Goal: Task Accomplishment & Management: Manage account settings

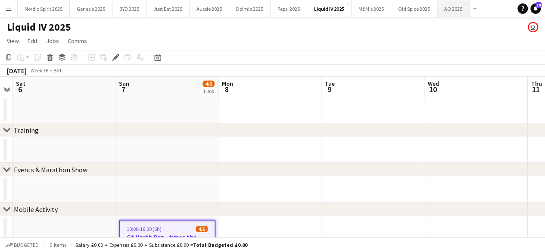
click at [453, 11] on button "AO 2025 Close" at bounding box center [453, 8] width 32 height 17
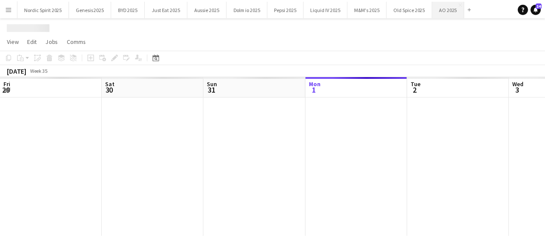
scroll to position [0, 206]
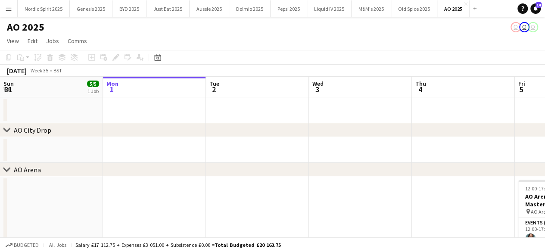
click at [420, 145] on app-date-cell at bounding box center [463, 150] width 103 height 26
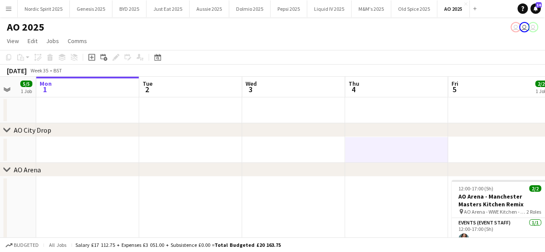
scroll to position [0, 280]
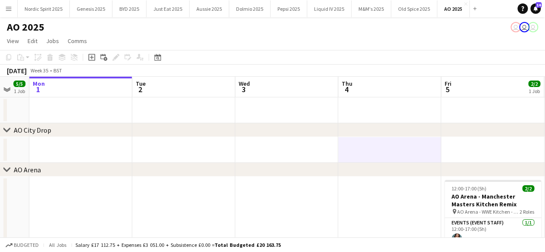
drag, startPoint x: 440, startPoint y: 152, endPoint x: 367, endPoint y: 156, distance: 73.8
click at [489, 150] on app-date-cell at bounding box center [492, 150] width 103 height 26
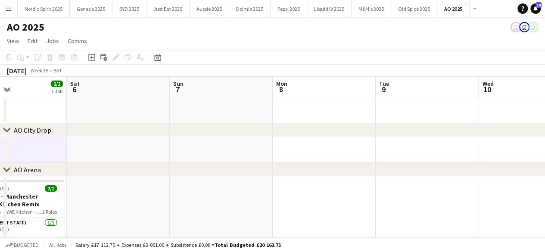
scroll to position [0, 257]
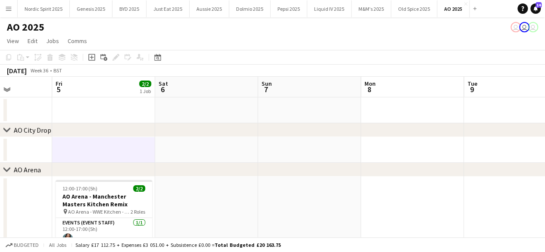
drag, startPoint x: 412, startPoint y: 197, endPoint x: 23, endPoint y: 183, distance: 389.4
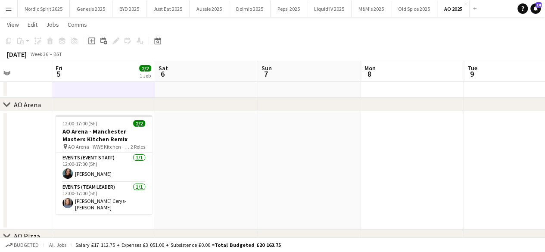
scroll to position [65, 0]
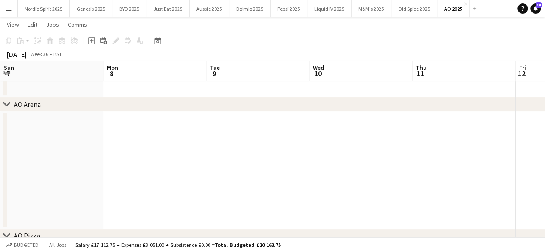
drag, startPoint x: 414, startPoint y: 139, endPoint x: 179, endPoint y: 165, distance: 235.8
click at [164, 160] on app-calendar-viewport "Thu 4 Fri 5 2/2 1 Job Sat 6 Sun 7 Mon 8 Tue 9 Wed 10 Thu 11 Fri 12 Sat 13 Sun 1…" at bounding box center [272, 180] width 545 height 422
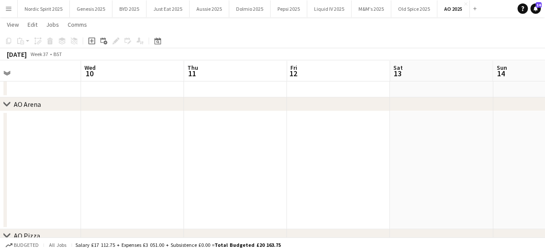
drag, startPoint x: 206, startPoint y: 183, endPoint x: 187, endPoint y: 178, distance: 20.5
click at [159, 172] on app-calendar-viewport "Sat 6 Sun 7 Mon 8 Tue 9 Wed 10 Thu 11 Fri 12 Sat 13 Sun 14 Mon 15 Tue 16" at bounding box center [272, 180] width 545 height 422
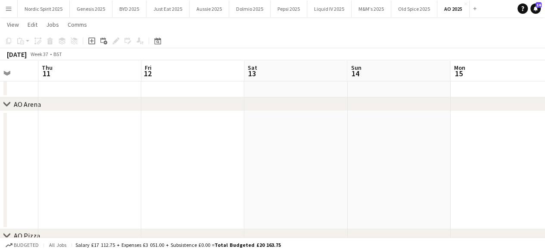
drag, startPoint x: 402, startPoint y: 174, endPoint x: 286, endPoint y: 170, distance: 115.6
click at [190, 175] on app-calendar-viewport "Sat 6 Sun 7 Mon 8 Tue 9 Wed 10 Thu 11 Fri 12 Sat 13 Sun 14 Mon 15 Tue 16" at bounding box center [272, 180] width 545 height 422
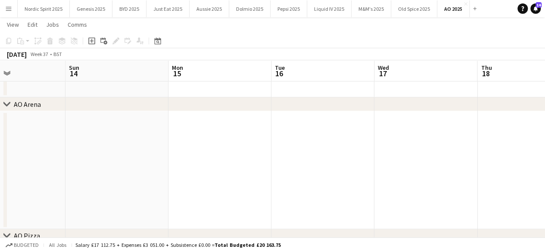
drag, startPoint x: 287, startPoint y: 168, endPoint x: 200, endPoint y: 170, distance: 87.1
click at [200, 170] on app-calendar-viewport "Wed 10 Thu 11 Fri 12 Sat 13 Sun 14 Mon 15 Tue 16 Wed 17 Thu 18 Fri 19 Sat 20" at bounding box center [272, 180] width 545 height 422
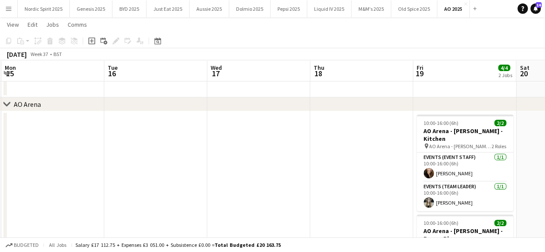
drag, startPoint x: 371, startPoint y: 164, endPoint x: 207, endPoint y: 165, distance: 163.8
click at [207, 165] on app-calendar-viewport "Fri 12 Sat 13 Sun 14 Mon 15 Tue 16 Wed 17 Thu 18 Fri 19 4/4 2 Jobs Sat 20 Sun 2…" at bounding box center [272, 230] width 545 height 523
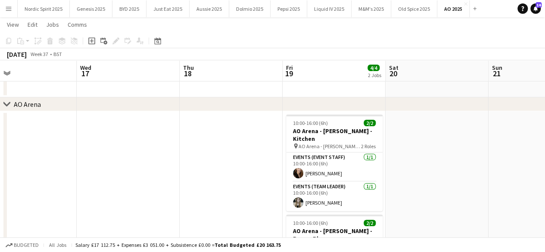
scroll to position [0, 234]
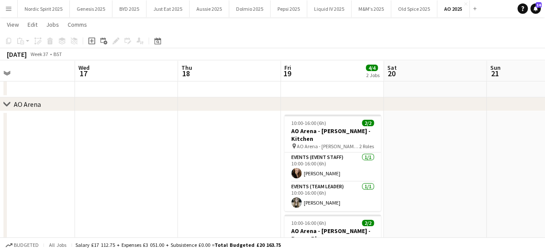
drag, startPoint x: 302, startPoint y: 158, endPoint x: 215, endPoint y: 157, distance: 86.2
click at [215, 157] on app-calendar-viewport "Sun 14 Mon 15 Tue 16 Wed 17 Thu 18 Fri 19 4/4 2 Jobs Sat 20 Sun 21 Mon 22 Tue 2…" at bounding box center [272, 230] width 545 height 523
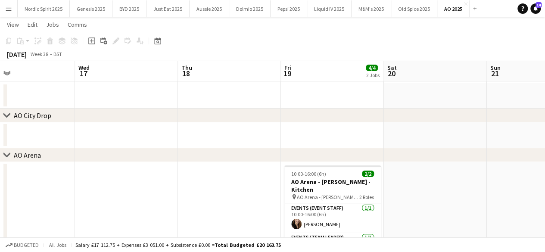
scroll to position [12, 0]
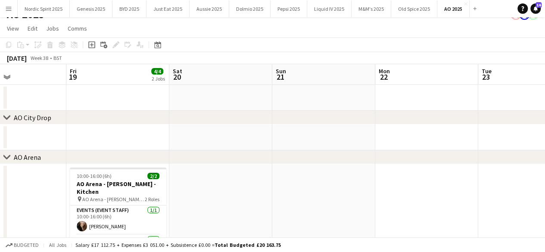
drag, startPoint x: 438, startPoint y: 181, endPoint x: 277, endPoint y: 176, distance: 161.7
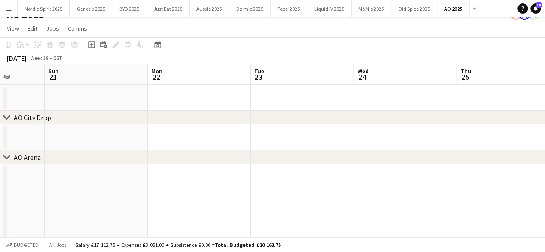
drag, startPoint x: 385, startPoint y: 213, endPoint x: 150, endPoint y: 226, distance: 236.1
drag, startPoint x: 57, startPoint y: 109, endPoint x: 90, endPoint y: 110, distance: 32.8
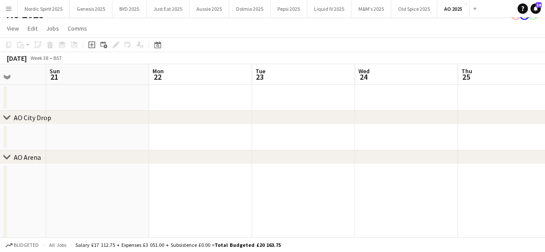
click at [9, 7] on app-icon "Menu" at bounding box center [8, 8] width 7 height 7
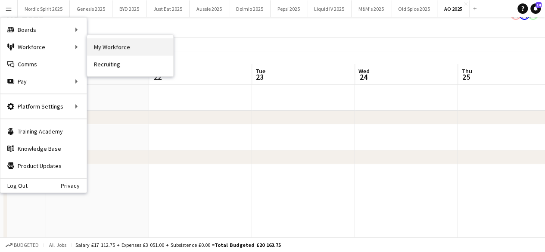
click at [103, 49] on link "My Workforce" at bounding box center [130, 46] width 86 height 17
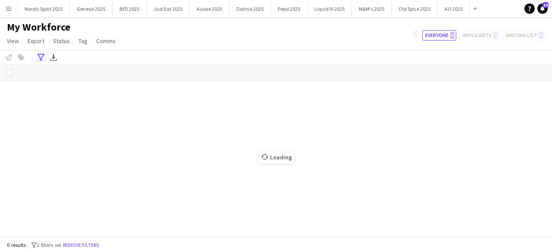
click at [39, 60] on icon "Advanced filters" at bounding box center [40, 57] width 7 height 7
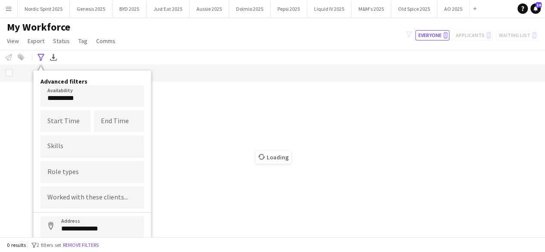
click at [87, 104] on body "Menu Boards Boards Boards All jobs Status Workforce Workforce My Workforce Recr…" at bounding box center [272, 126] width 545 height 252
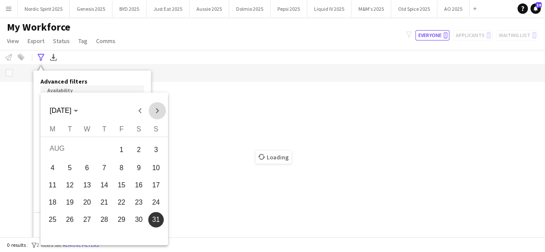
click at [160, 112] on span "Next month" at bounding box center [156, 110] width 17 height 17
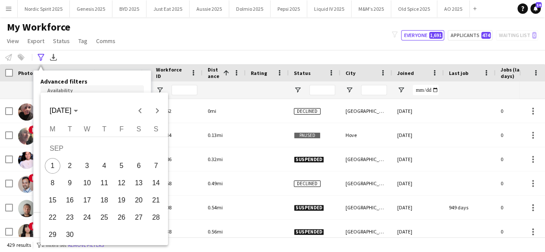
click at [140, 205] on span "20" at bounding box center [139, 201] width 16 height 16
type input "**********"
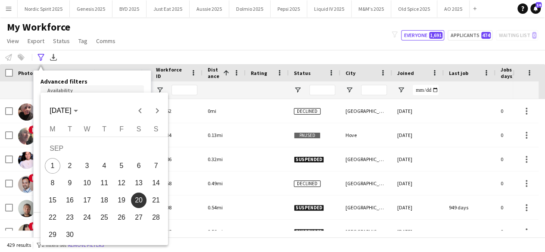
click at [185, 106] on div at bounding box center [272, 126] width 545 height 252
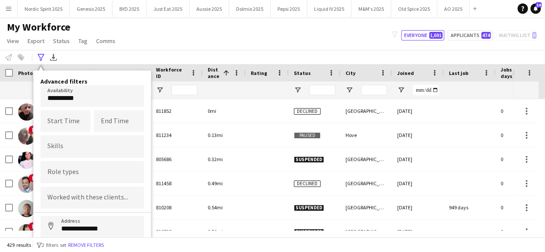
click at [168, 43] on div "My Workforce View Views Default view Compliance Log New view Update view Delete…" at bounding box center [272, 35] width 545 height 29
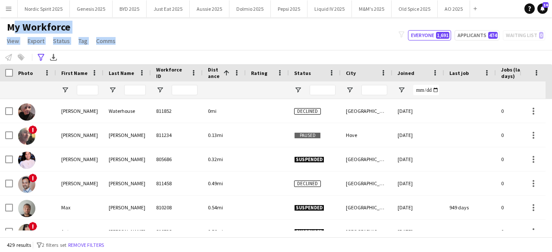
drag, startPoint x: 125, startPoint y: 44, endPoint x: 3, endPoint y: 30, distance: 123.1
click at [3, 30] on div "My Workforce View Views Default view Compliance Log New view Update view Delete…" at bounding box center [276, 35] width 552 height 29
click at [8, 29] on span "My Workforce" at bounding box center [38, 27] width 63 height 13
drag, startPoint x: 8, startPoint y: 28, endPoint x: 120, endPoint y: 42, distance: 112.9
click at [120, 42] on div "My Workforce View Views Default view Compliance Log New view Update view Delete…" at bounding box center [62, 35] width 124 height 29
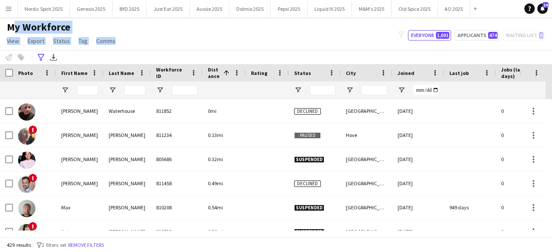
click at [120, 42] on app-page-menu "View Views Default view Compliance Log New view Update view Delete view Edit na…" at bounding box center [62, 42] width 124 height 16
drag, startPoint x: 120, startPoint y: 42, endPoint x: 8, endPoint y: 29, distance: 112.4
click at [8, 29] on div "My Workforce View Views Default view Compliance Log New view Update view Delete…" at bounding box center [62, 35] width 124 height 29
click at [8, 29] on span "My Workforce" at bounding box center [38, 27] width 63 height 13
drag, startPoint x: 8, startPoint y: 29, endPoint x: 137, endPoint y: 38, distance: 129.2
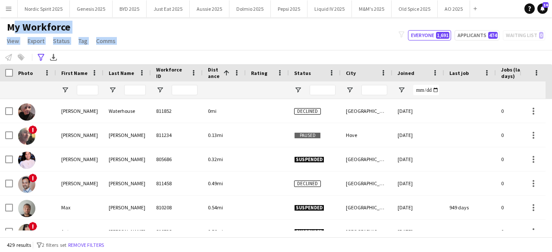
click at [137, 38] on div "My Workforce View Views Default view Compliance Log New view Update view Delete…" at bounding box center [276, 35] width 552 height 29
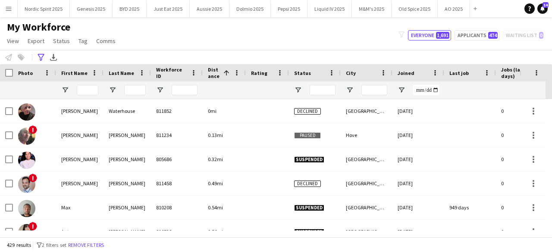
click at [137, 38] on div "My Workforce View Views Default view Compliance Log New view Update view Delete…" at bounding box center [276, 35] width 552 height 29
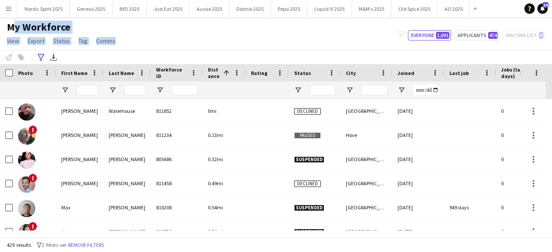
drag, startPoint x: 9, startPoint y: 27, endPoint x: 128, endPoint y: 40, distance: 119.2
click at [128, 40] on div "My Workforce View Views Default view Compliance Log New view Update view Delete…" at bounding box center [276, 35] width 552 height 29
drag, startPoint x: 128, startPoint y: 40, endPoint x: 3, endPoint y: 27, distance: 126.1
click at [3, 27] on div "My Workforce View Views Default view Compliance Log New view Update view Delete…" at bounding box center [276, 35] width 552 height 29
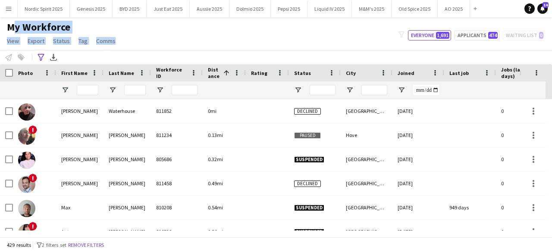
click at [6, 27] on h1 "My Workforce" at bounding box center [62, 27] width 124 height 13
drag, startPoint x: 9, startPoint y: 27, endPoint x: 137, endPoint y: 41, distance: 128.7
click at [137, 41] on div "My Workforce View Views Default view Compliance Log New view Update view Delete…" at bounding box center [276, 35] width 552 height 29
